Goal: Find specific page/section: Find specific page/section

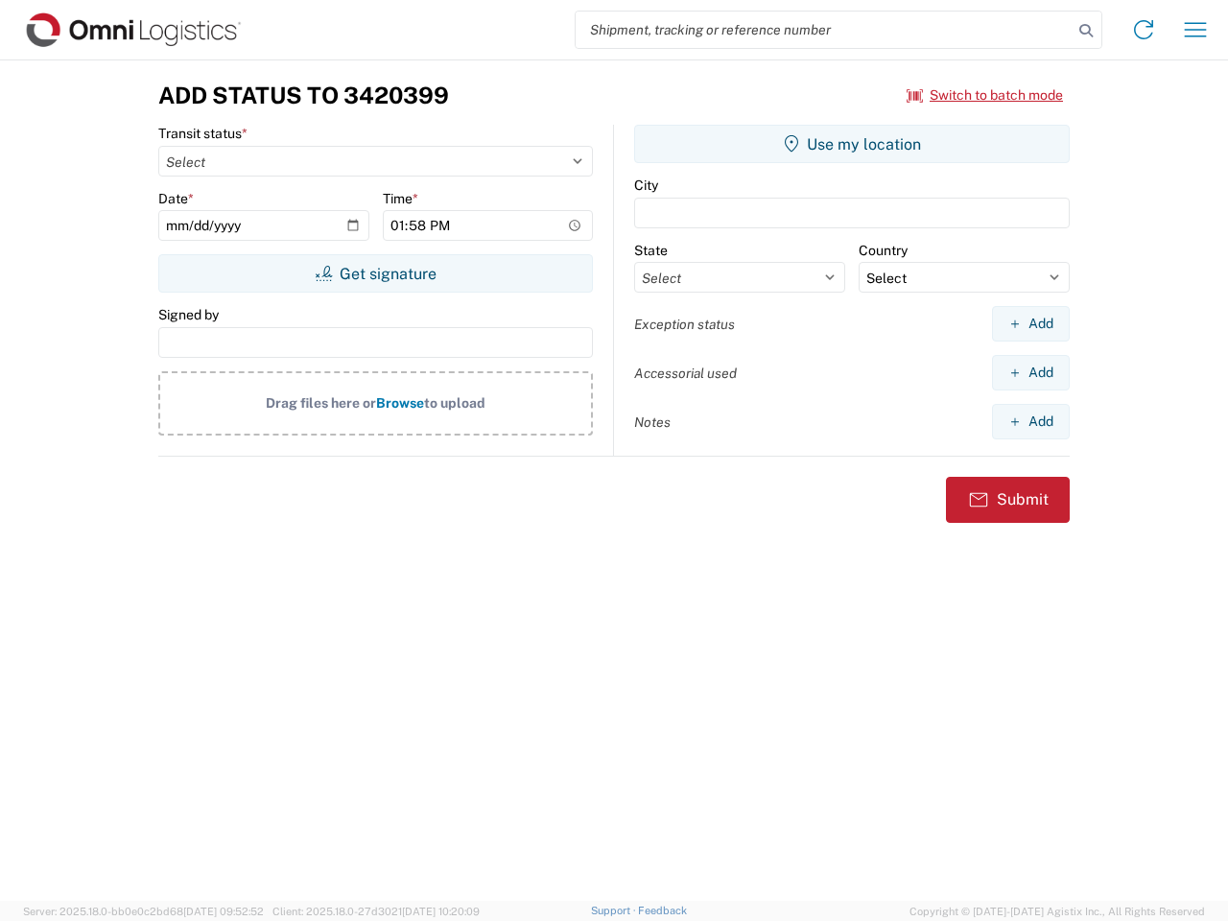
click at [824, 30] on input "search" at bounding box center [824, 30] width 497 height 36
click at [1086, 31] on icon at bounding box center [1085, 30] width 27 height 27
click at [1143, 30] on icon at bounding box center [1143, 29] width 31 height 31
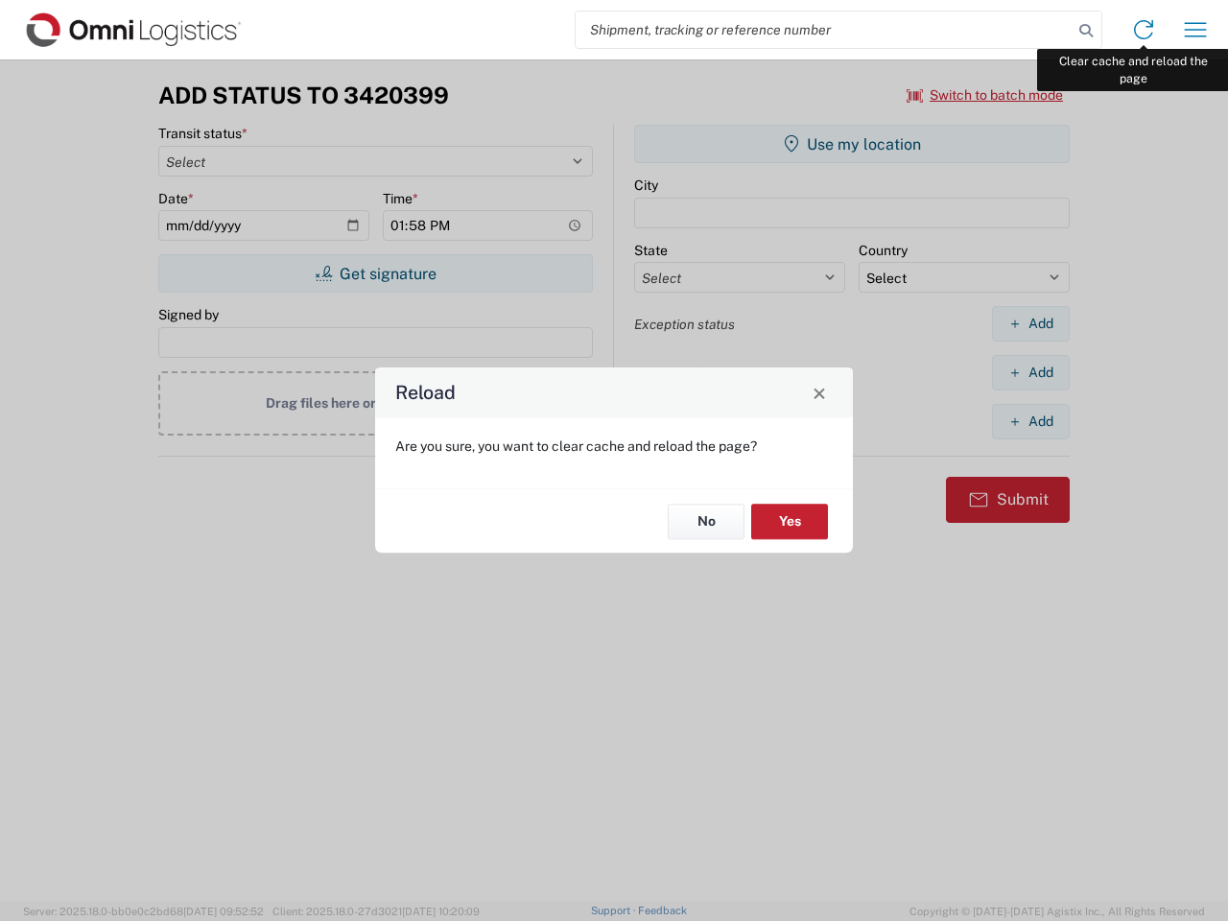
click at [1195, 30] on div "Reload Are you sure, you want to clear cache and reload the page? No Yes" at bounding box center [614, 460] width 1228 height 921
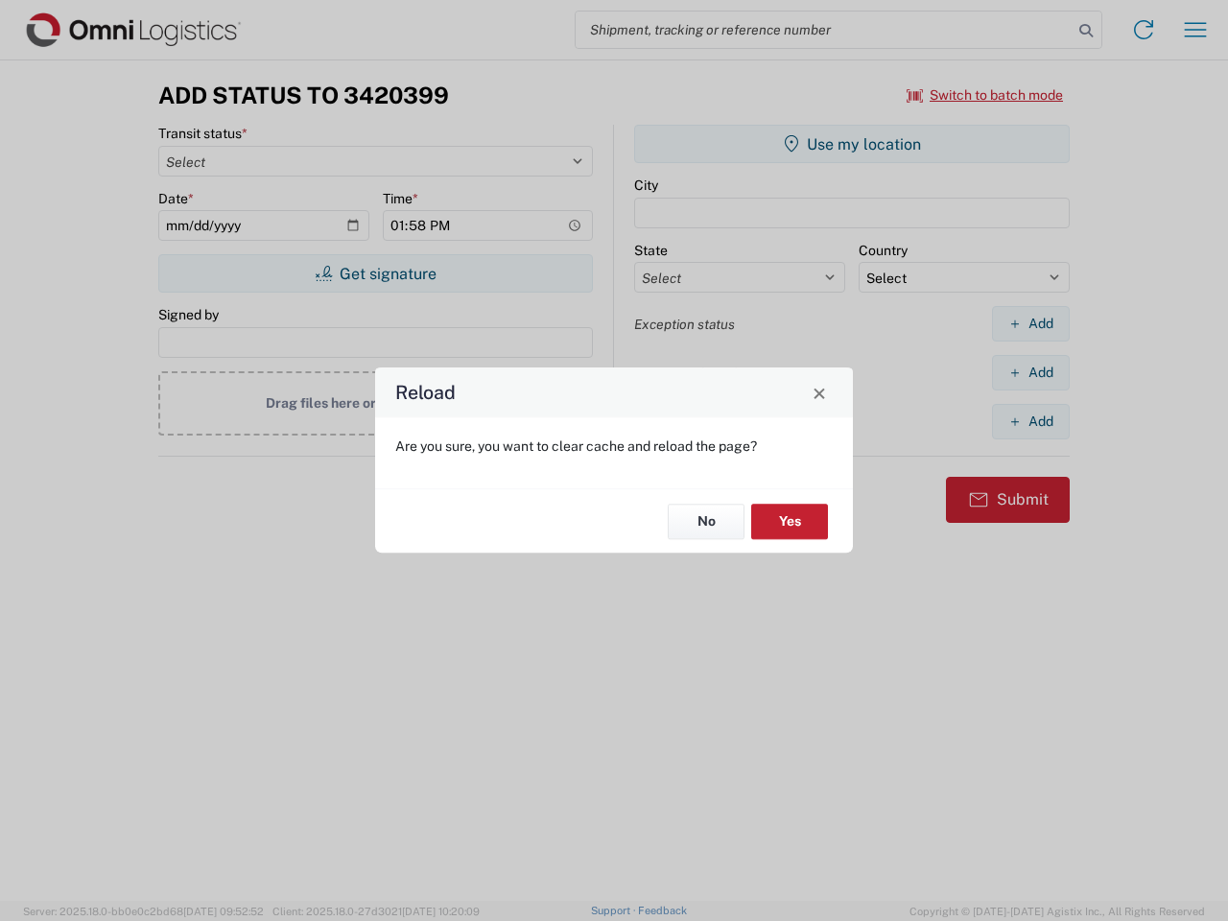
click at [985, 95] on div "Reload Are you sure, you want to clear cache and reload the page? No Yes" at bounding box center [614, 460] width 1228 height 921
click at [375, 273] on div "Reload Are you sure, you want to clear cache and reload the page? No Yes" at bounding box center [614, 460] width 1228 height 921
click at [852, 144] on div "Reload Are you sure, you want to clear cache and reload the page? No Yes" at bounding box center [614, 460] width 1228 height 921
click at [1030, 323] on div "Reload Are you sure, you want to clear cache and reload the page? No Yes" at bounding box center [614, 460] width 1228 height 921
click at [1030, 372] on div "Reload Are you sure, you want to clear cache and reload the page? No Yes" at bounding box center [614, 460] width 1228 height 921
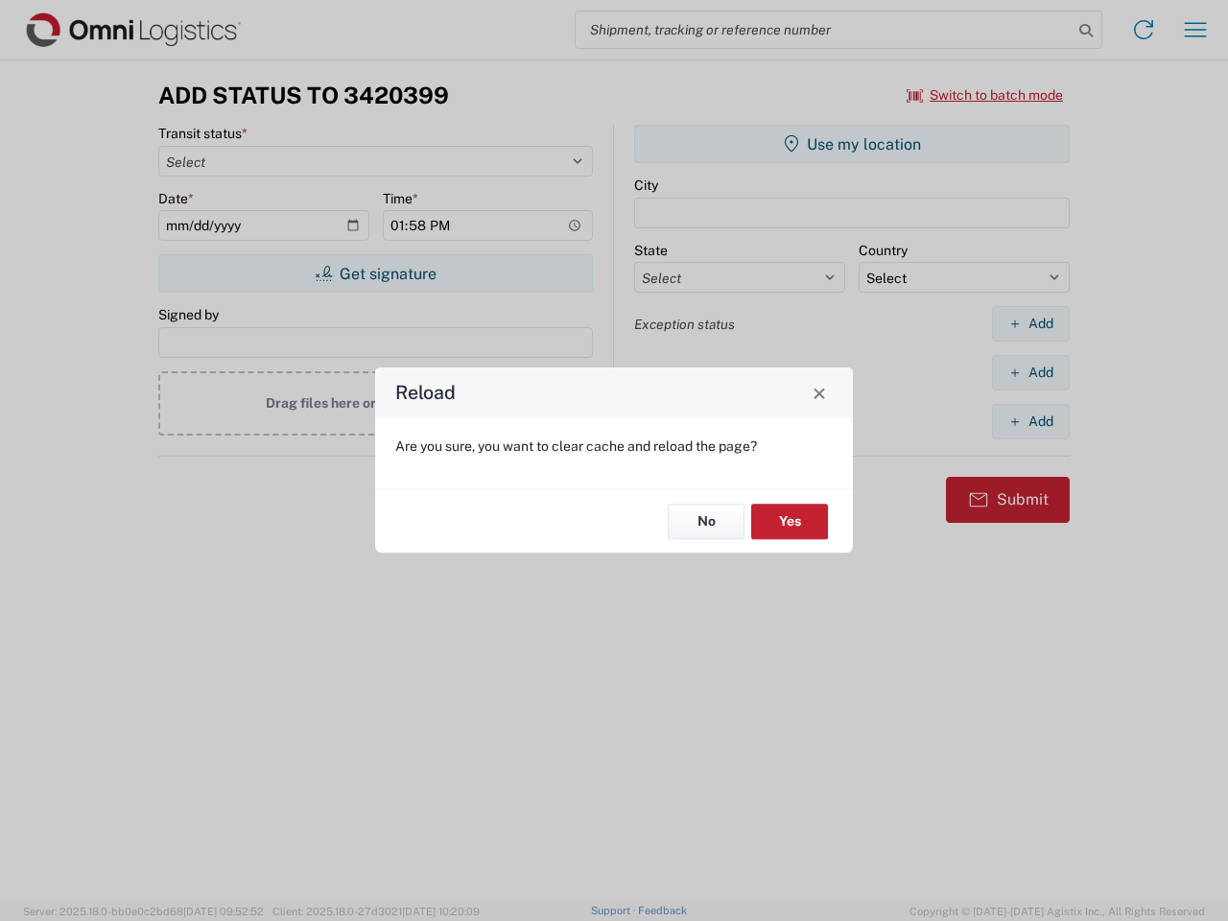
click at [1030, 421] on div "Reload Are you sure, you want to clear cache and reload the page? No Yes" at bounding box center [614, 460] width 1228 height 921
